Goal: Task Accomplishment & Management: Manage account settings

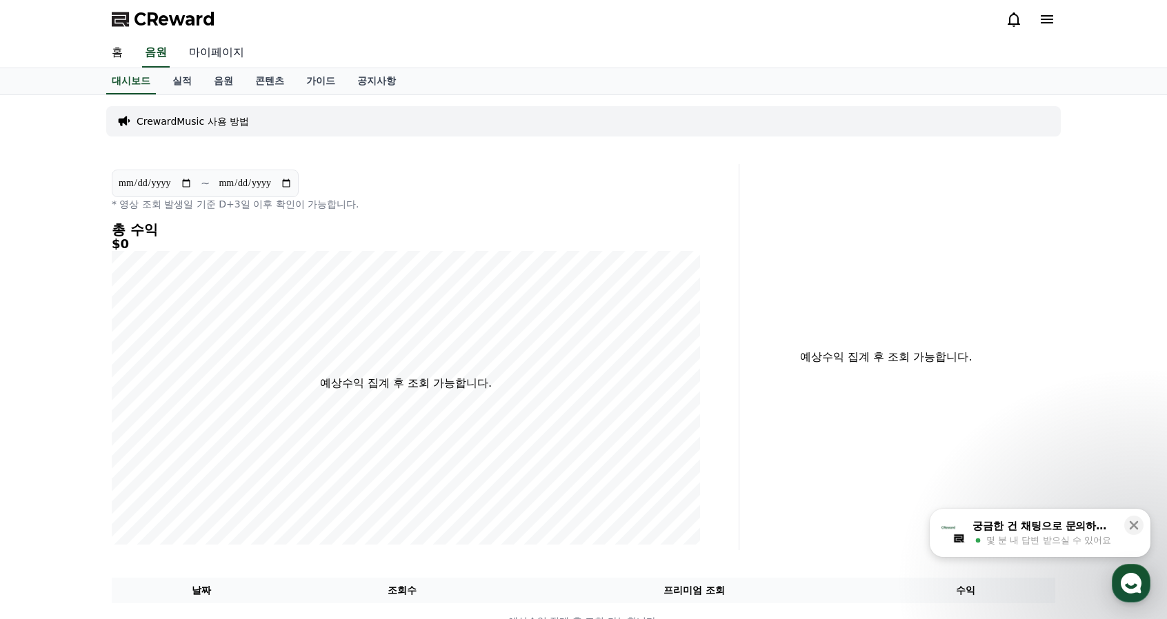
click at [235, 55] on link "마이페이지" at bounding box center [216, 53] width 77 height 29
select select "**********"
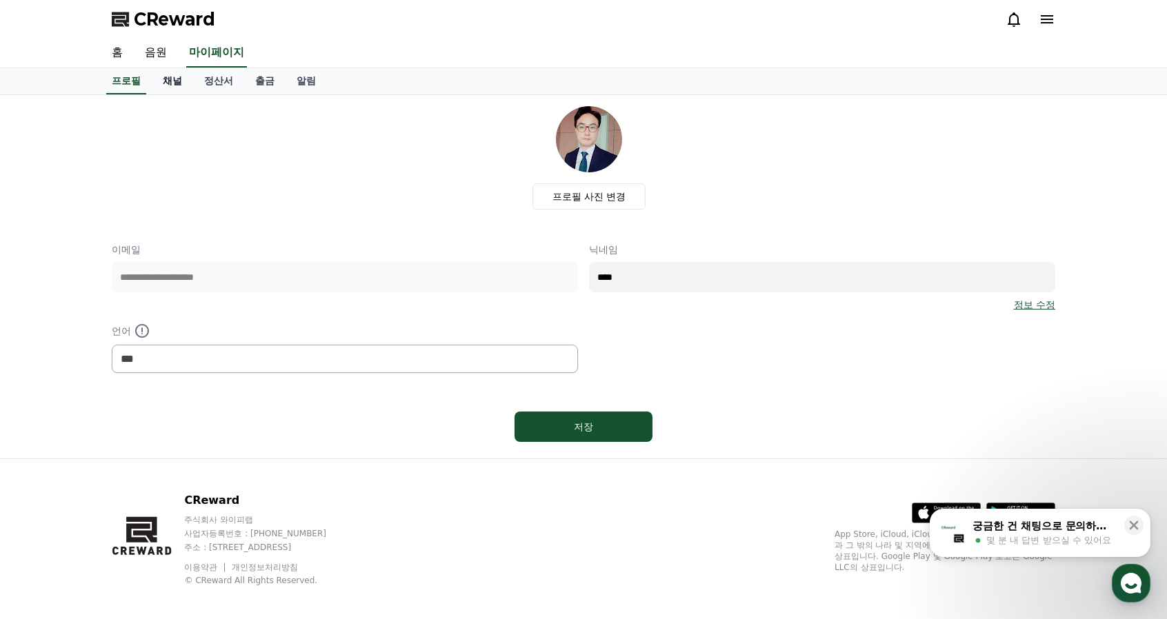
click at [171, 86] on link "채널" at bounding box center [172, 81] width 41 height 26
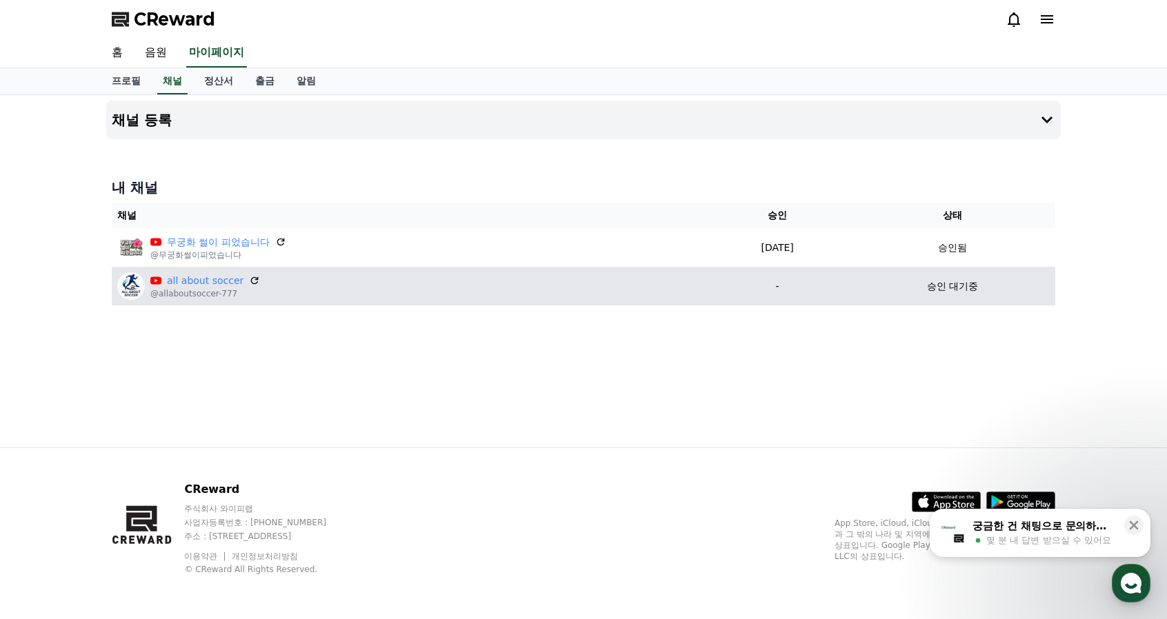
click at [828, 279] on p "-" at bounding box center [777, 286] width 133 height 14
click at [955, 273] on td "승인 대기중" at bounding box center [953, 286] width 206 height 39
click at [955, 277] on td "승인 대기중" at bounding box center [953, 286] width 206 height 39
drag, startPoint x: 955, startPoint y: 277, endPoint x: 942, endPoint y: 284, distance: 15.1
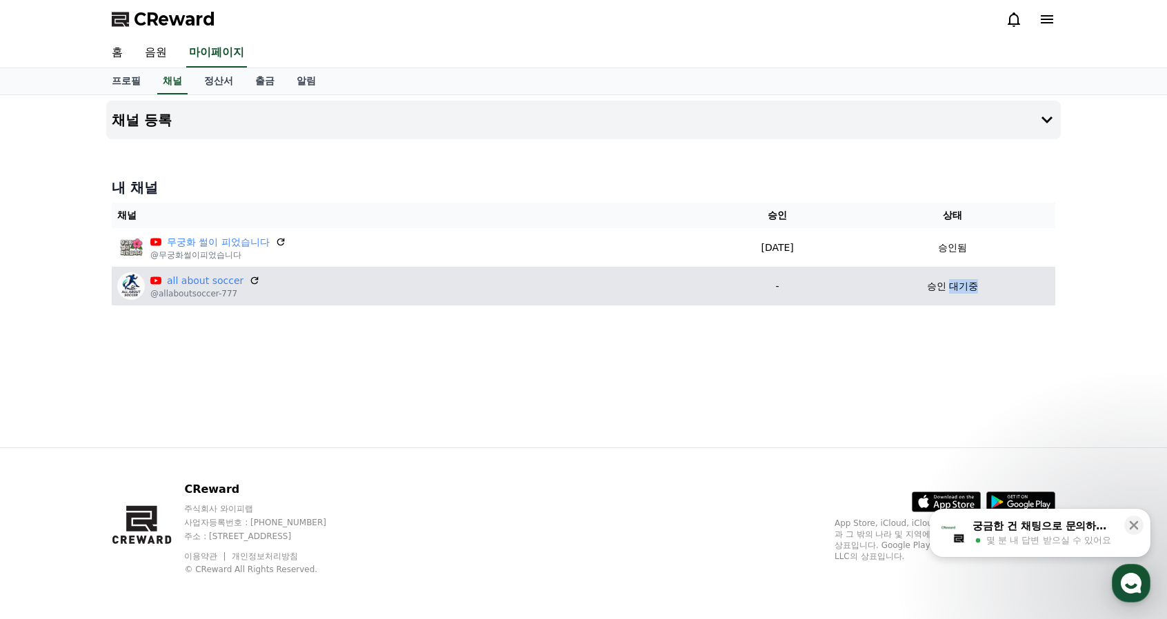
click at [955, 277] on td "승인 대기중" at bounding box center [953, 286] width 206 height 39
click at [785, 293] on td "-" at bounding box center [778, 286] width 144 height 39
click at [397, 287] on div "all about soccer @allaboutsoccer-777" at bounding box center [408, 286] width 583 height 28
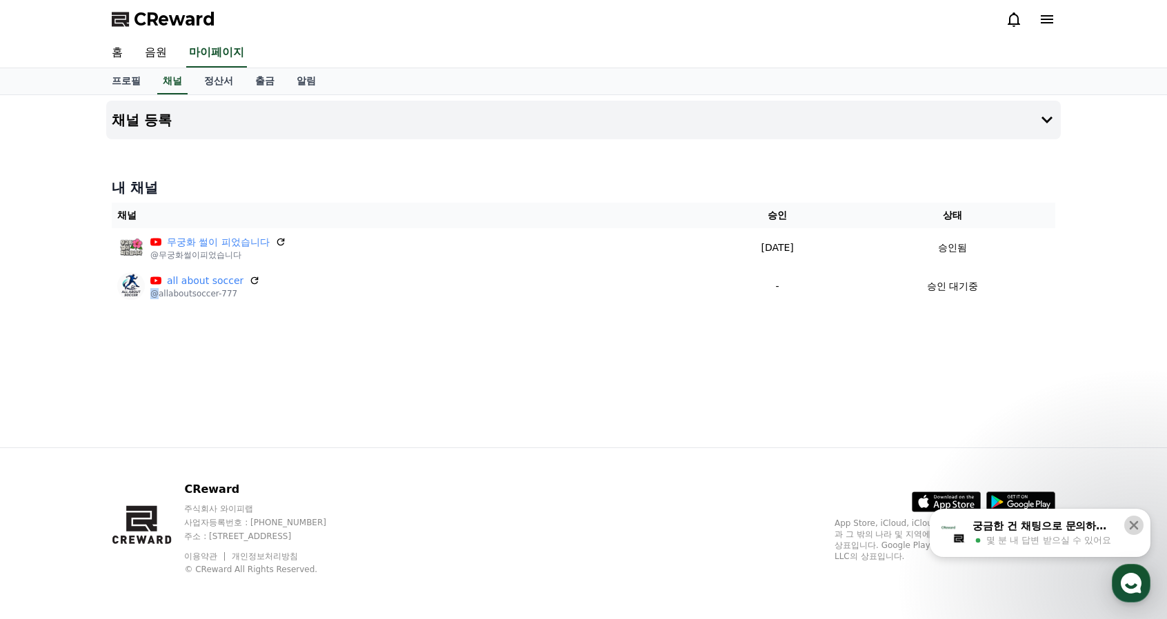
click at [1133, 526] on icon at bounding box center [1134, 525] width 9 height 9
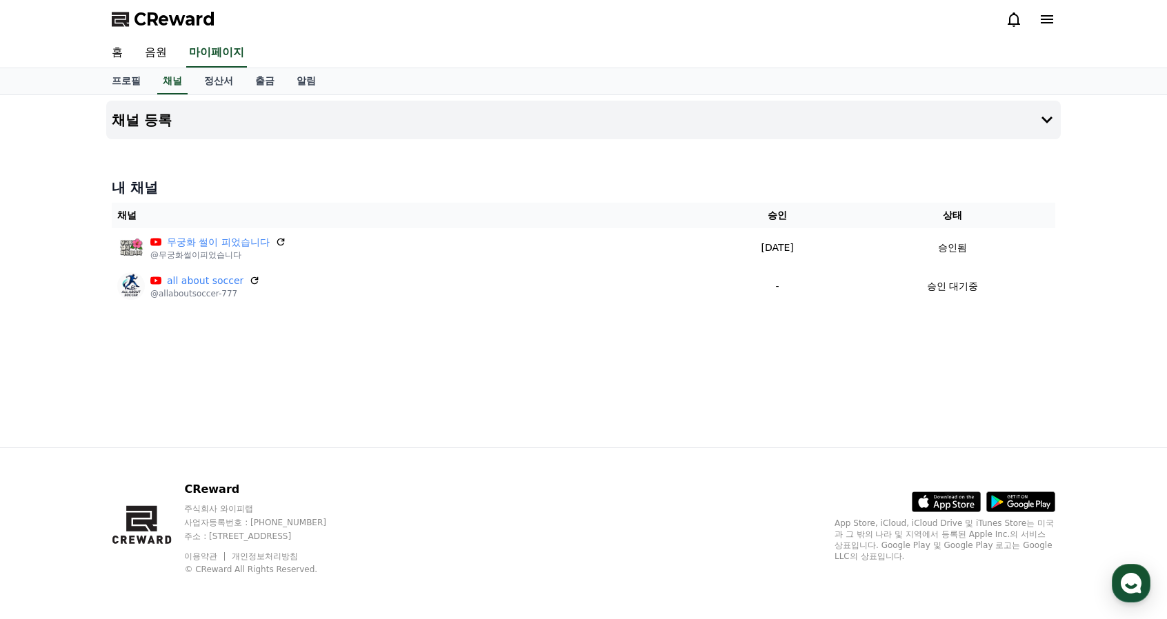
click at [239, 340] on div "채널 등록 내 채널 채널 승인 상태 무궁화 썰이 피었습니다 @무궁화썰이피었습니다 2025-09-18 09-18 승인됨 all about soc…" at bounding box center [584, 271] width 966 height 352
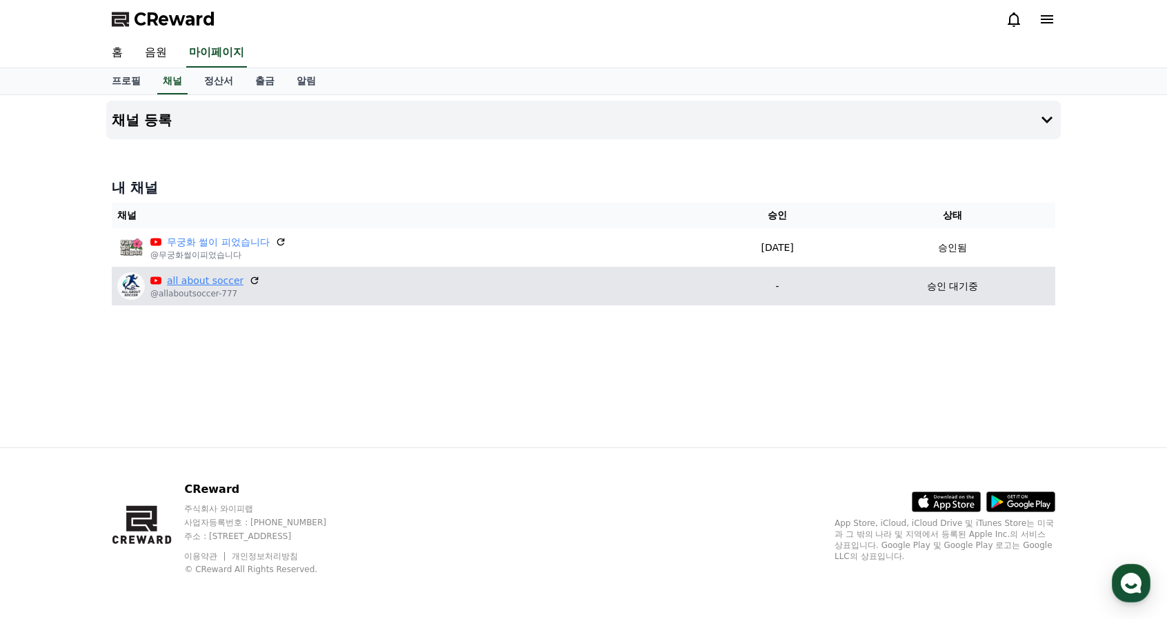
click at [214, 277] on link "all about soccer" at bounding box center [205, 281] width 77 height 14
